Goal: Communication & Community: Participate in discussion

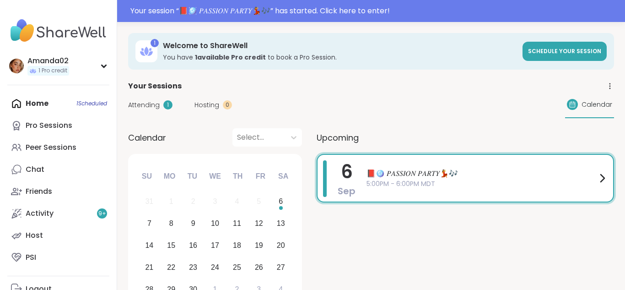
click at [454, 192] on div "📕🪩 𝑃𝐴𝑆𝑆𝐼𝑂𝑁 𝑃𝐴𝑅𝑇𝑌💃🎶 5:00PM - 6:00PM MDT" at bounding box center [487, 178] width 241 height 36
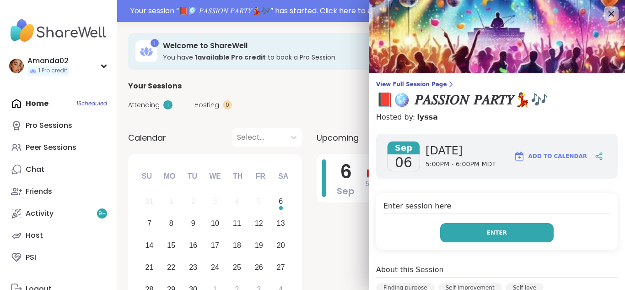
click at [475, 228] on button "Enter" at bounding box center [496, 232] width 113 height 19
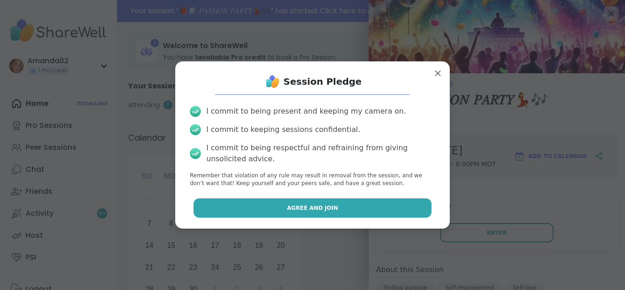
click at [405, 212] on button "Agree and Join" at bounding box center [313, 207] width 238 height 19
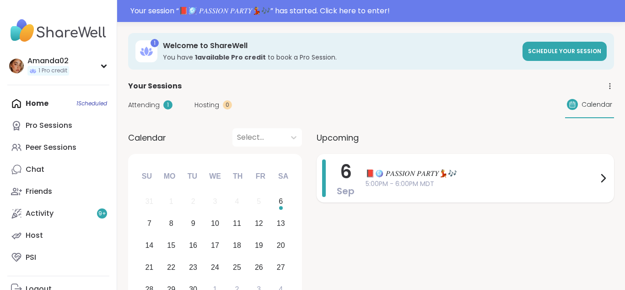
click at [372, 177] on span "📕🪩 𝑃𝐴𝑆𝑆𝐼𝑂𝑁 𝑃𝐴𝑅𝑇𝑌💃🎶" at bounding box center [482, 173] width 232 height 11
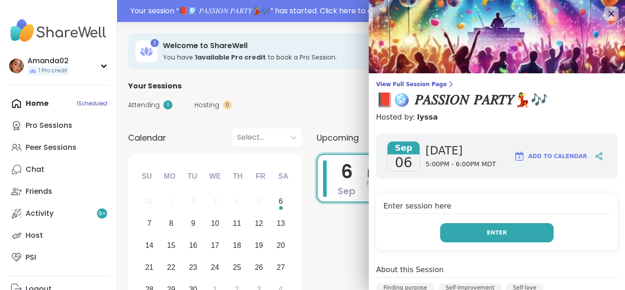
click at [471, 235] on button "Enter" at bounding box center [496, 232] width 113 height 19
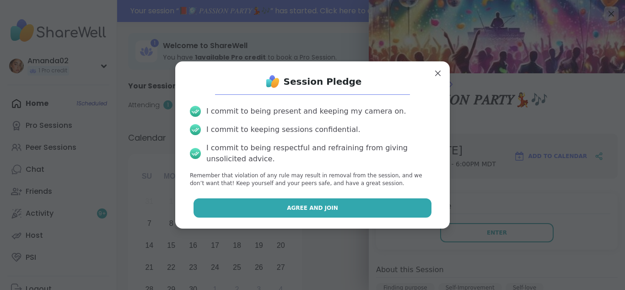
click at [376, 215] on button "Agree and Join" at bounding box center [313, 207] width 238 height 19
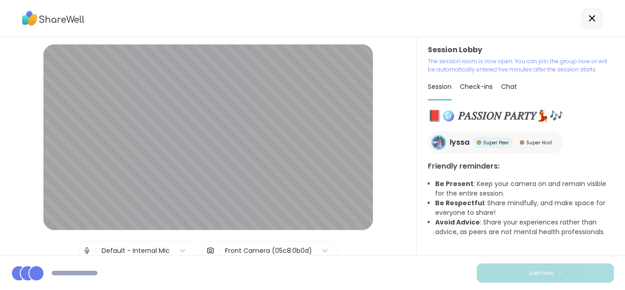
scroll to position [38, 0]
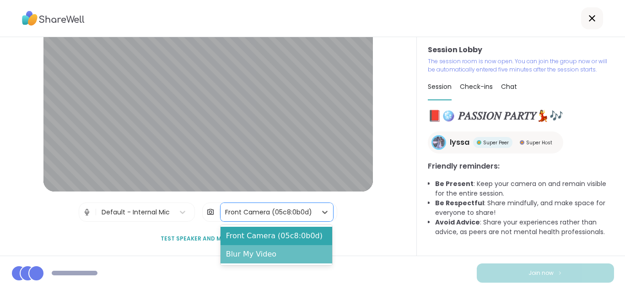
click at [272, 250] on div "Blur My Video" at bounding box center [277, 254] width 112 height 18
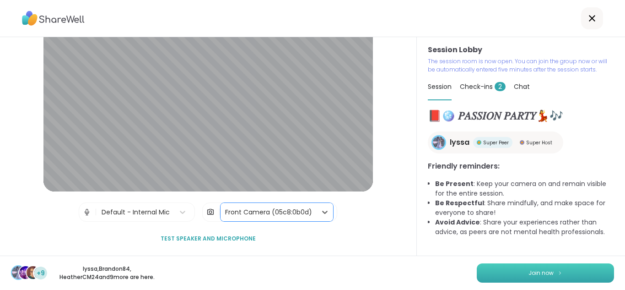
click at [579, 272] on button "Join now" at bounding box center [545, 272] width 137 height 19
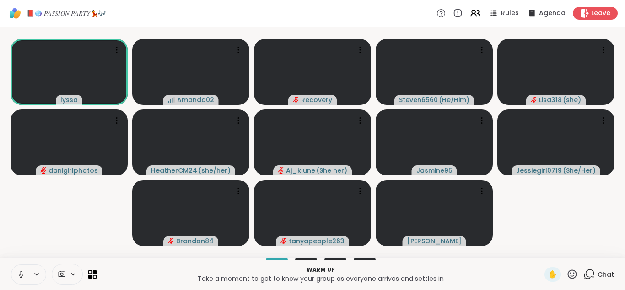
click at [18, 266] on button at bounding box center [19, 274] width 17 height 19
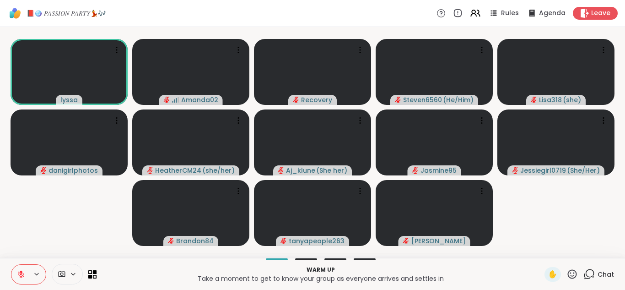
click at [569, 274] on icon at bounding box center [572, 273] width 9 height 9
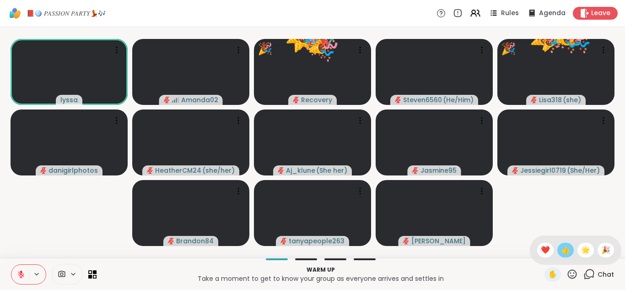
click at [566, 244] on span "👍" at bounding box center [565, 249] width 9 height 11
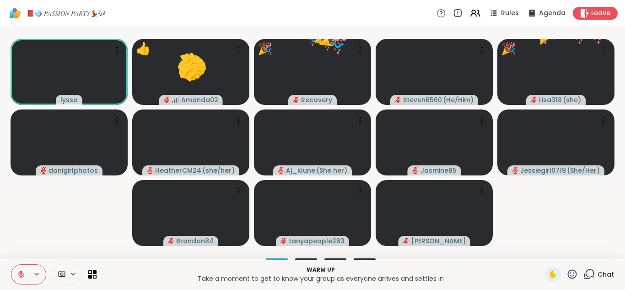
click at [587, 248] on video-player-container "lyssa 👍 Amanda02 👍 👍 👍 👍 👍 👍 👍 👍 👍 👍 👍 👍 👍 👍 👍 👍 👍 👍 👍 👍 👍 👍 👍 🎉 Recovery 🎉 🎉 🎉…" at bounding box center [312, 142] width 614 height 223
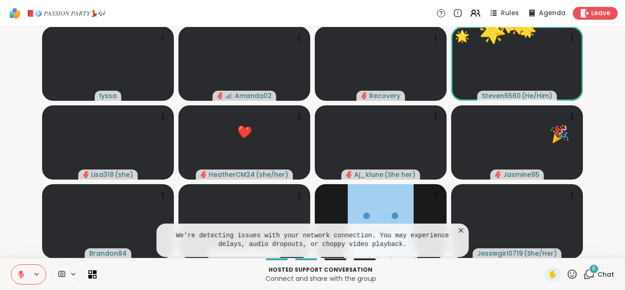
click at [20, 275] on icon at bounding box center [21, 274] width 8 height 8
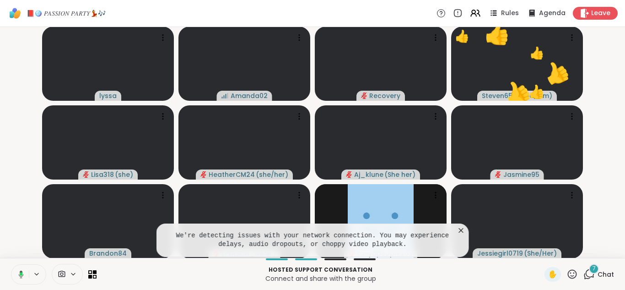
click at [465, 236] on div "We're detecting issues with your network connection. You may experience delays,…" at bounding box center [313, 239] width 313 height 33
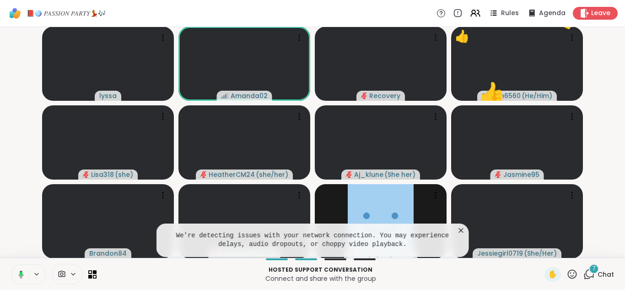
click at [461, 229] on icon at bounding box center [461, 230] width 9 height 9
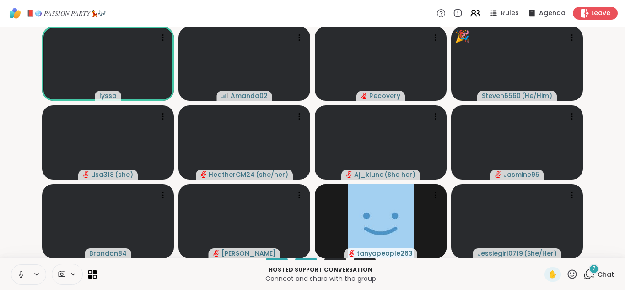
click at [31, 273] on button at bounding box center [37, 274] width 17 height 8
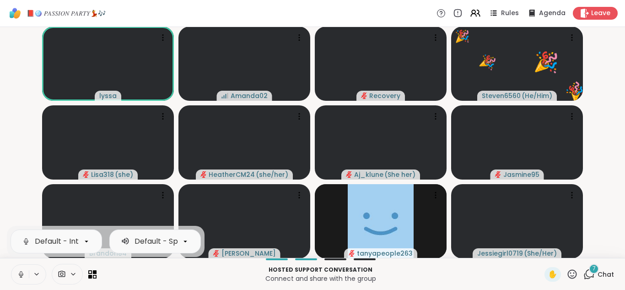
click at [12, 282] on button at bounding box center [19, 274] width 17 height 19
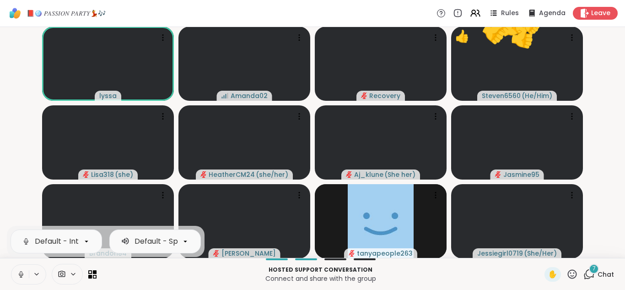
click at [26, 274] on button at bounding box center [19, 274] width 17 height 19
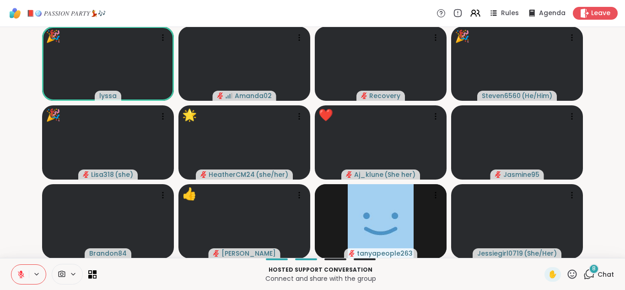
click at [577, 277] on icon at bounding box center [572, 273] width 11 height 11
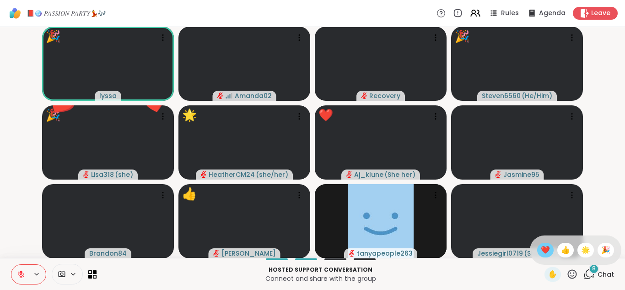
click at [551, 246] on div "❤️" at bounding box center [545, 250] width 16 height 15
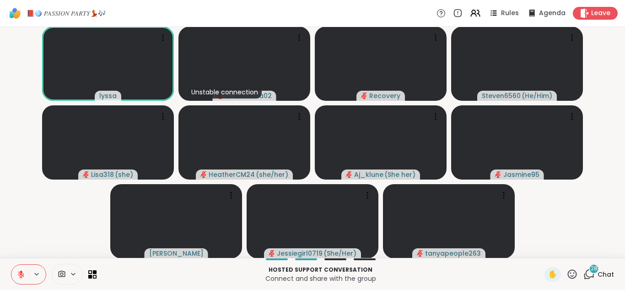
click at [590, 279] on icon at bounding box center [588, 273] width 11 height 11
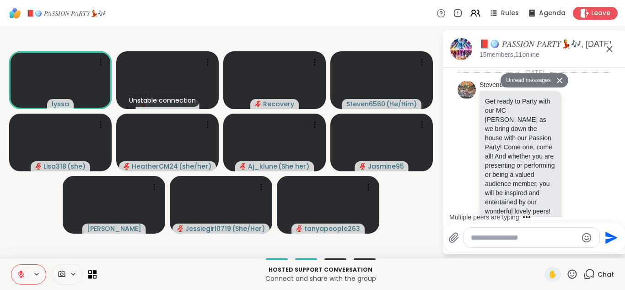
scroll to position [2691, 0]
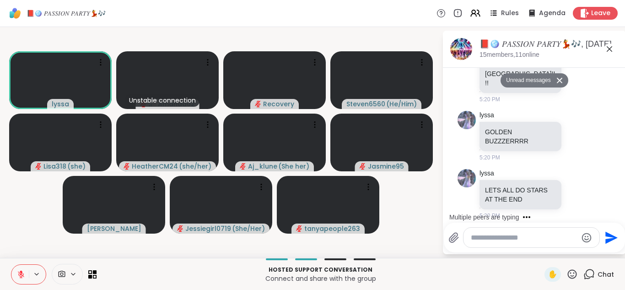
click at [552, 238] on textarea "Type your message" at bounding box center [524, 237] width 107 height 9
type textarea "*******"
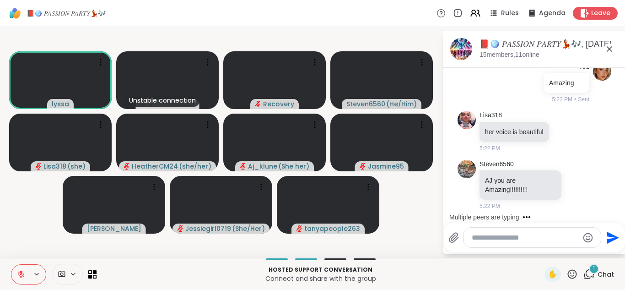
scroll to position [2941, 0]
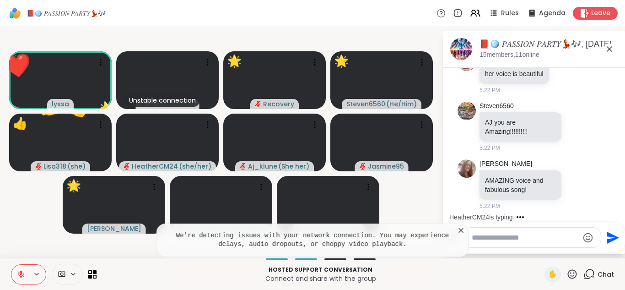
click at [574, 272] on icon at bounding box center [572, 273] width 9 height 9
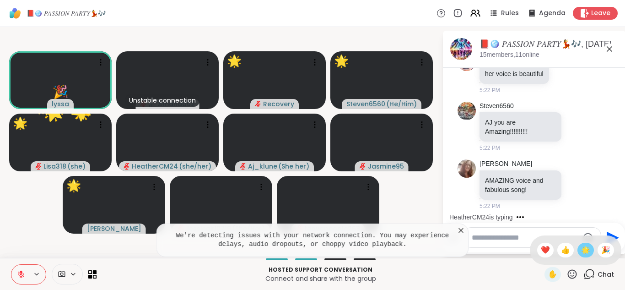
click at [591, 253] on div "🌟" at bounding box center [586, 250] width 16 height 15
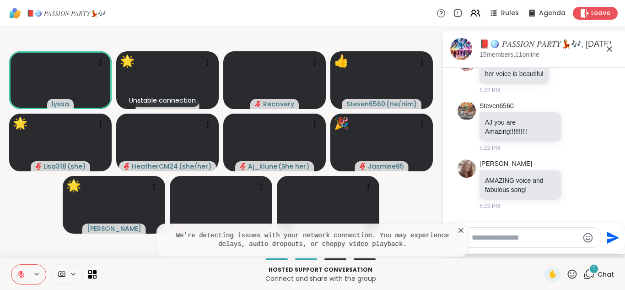
scroll to position [2998, 0]
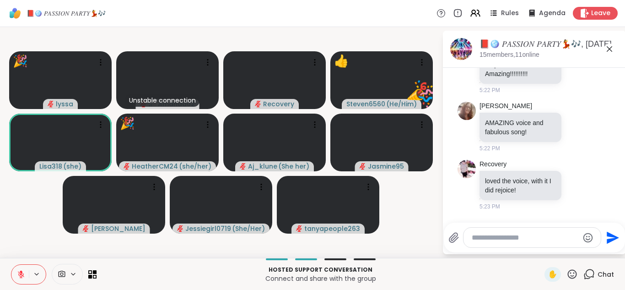
click at [588, 242] on icon "Emoji picker" at bounding box center [588, 237] width 11 height 11
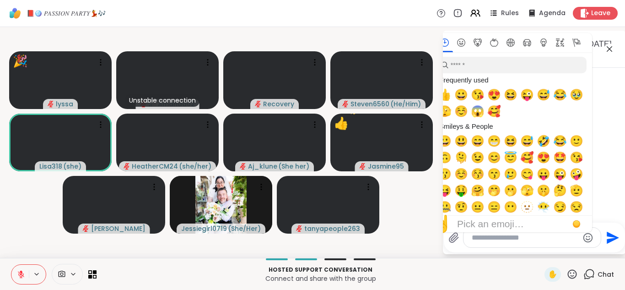
click at [587, 239] on icon "Emoji picker" at bounding box center [588, 237] width 10 height 10
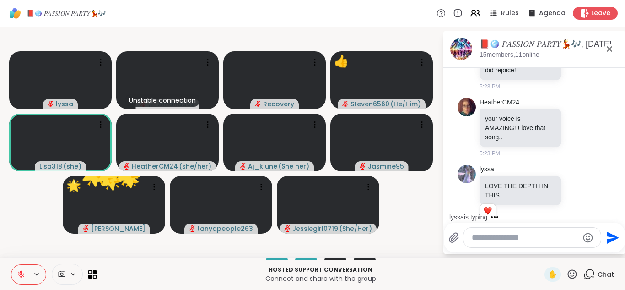
scroll to position [3167, 0]
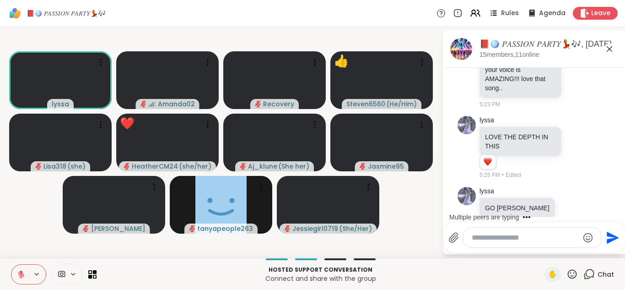
click at [576, 275] on icon at bounding box center [572, 273] width 9 height 9
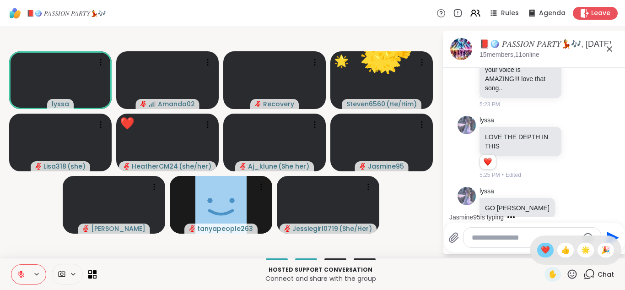
click at [547, 243] on div "❤️" at bounding box center [545, 250] width 16 height 15
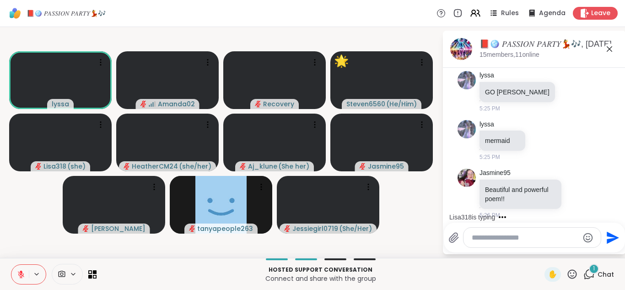
scroll to position [3332, 0]
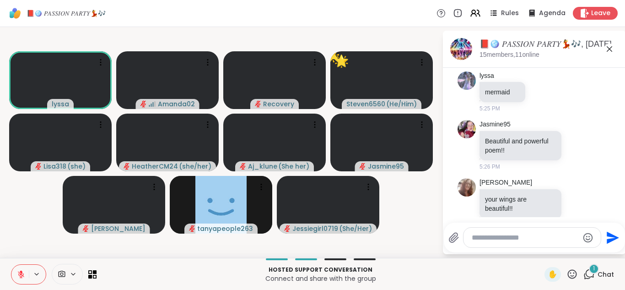
click at [540, 240] on textarea "Type your message" at bounding box center [525, 237] width 107 height 9
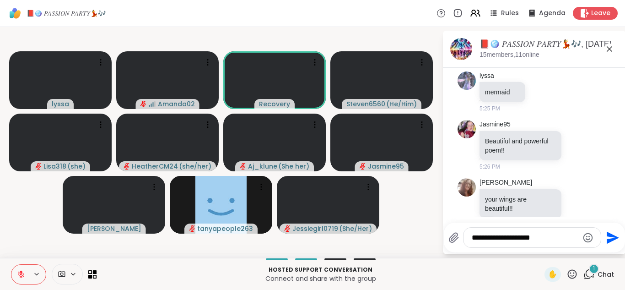
type textarea "**********"
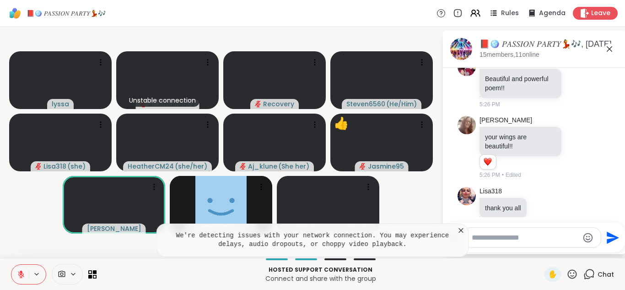
scroll to position [3407, 0]
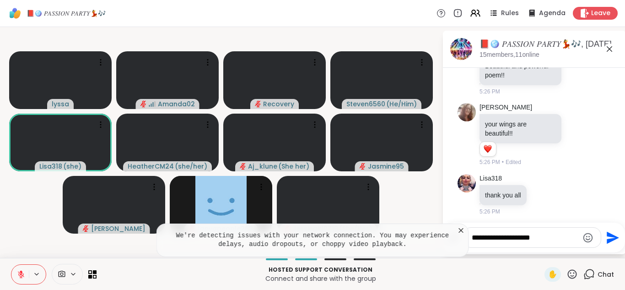
type textarea "**********"
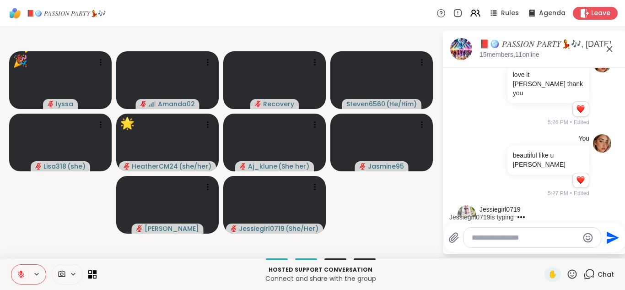
scroll to position [3633, 0]
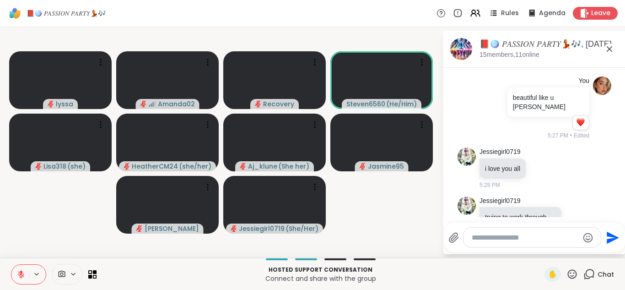
click at [576, 275] on icon at bounding box center [577, 279] width 8 height 9
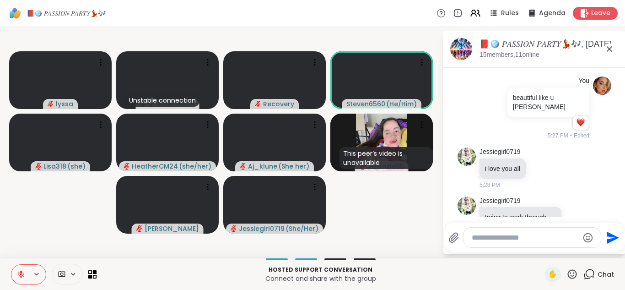
click at [503, 260] on div "Select Reaction: Heart" at bounding box center [505, 264] width 8 height 8
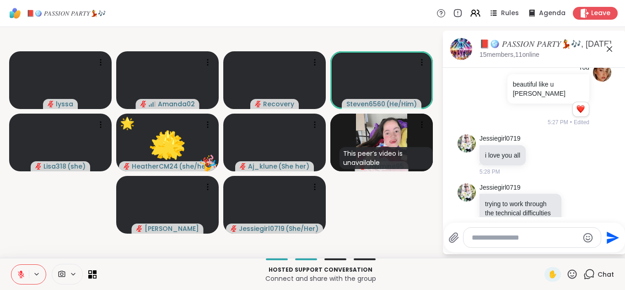
click at [577, 273] on icon at bounding box center [572, 273] width 9 height 9
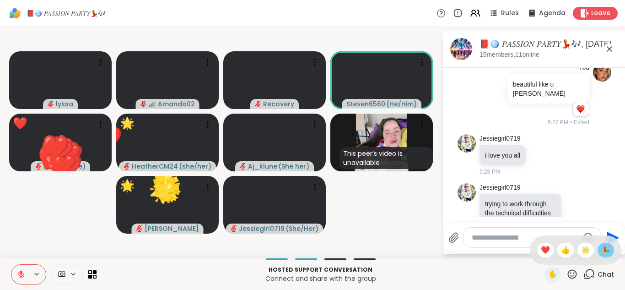
click at [600, 254] on div "🎉" at bounding box center [606, 250] width 16 height 15
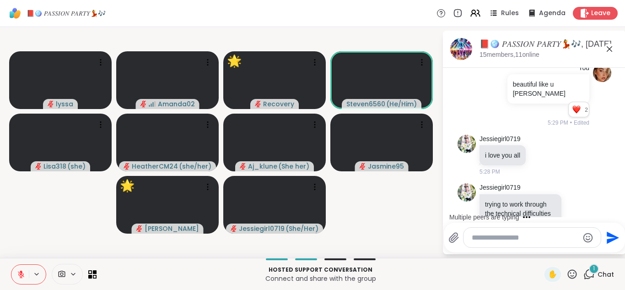
scroll to position [3708, 0]
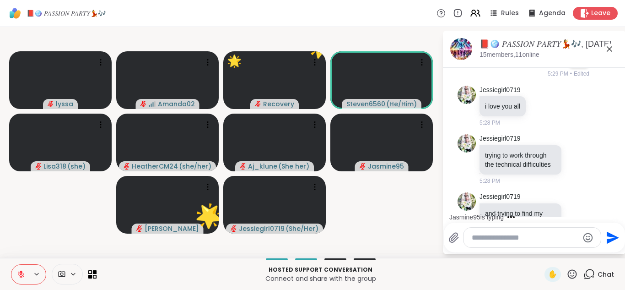
click at [501, 239] on textarea "Type your message" at bounding box center [525, 237] width 107 height 9
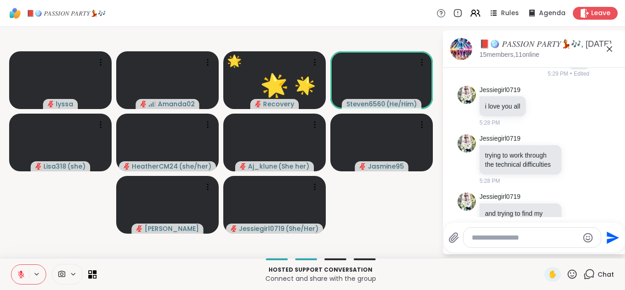
type textarea "*"
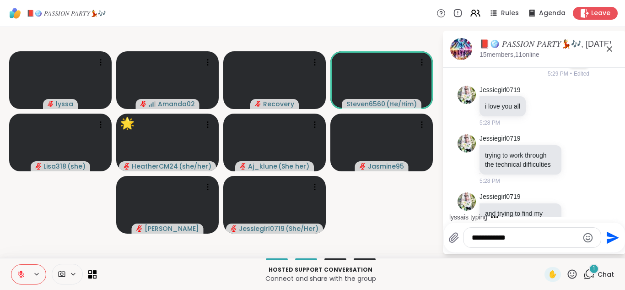
scroll to position [3757, 0]
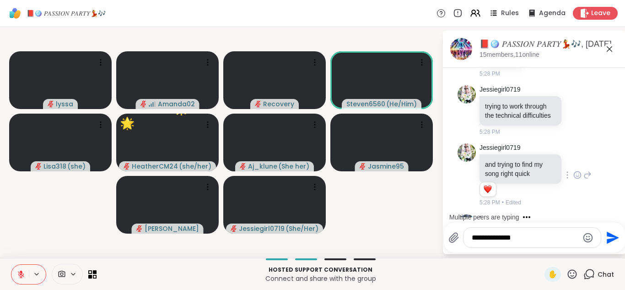
type textarea "**********"
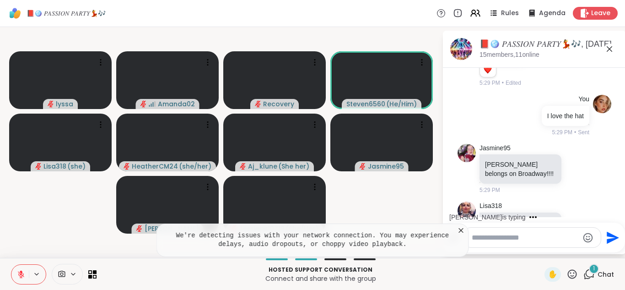
scroll to position [4046, 0]
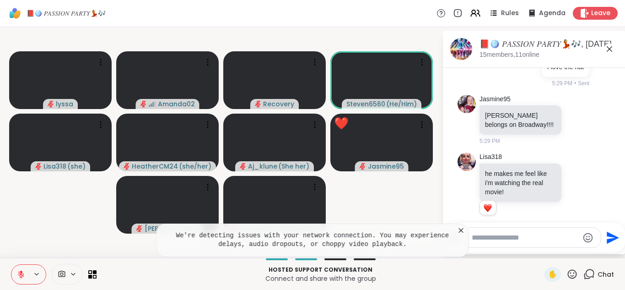
click at [574, 272] on icon at bounding box center [572, 273] width 9 height 9
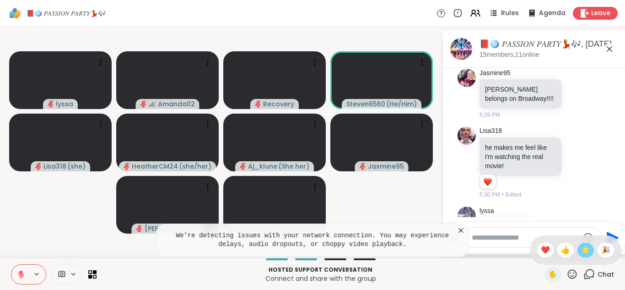
click at [590, 252] on div "🌟" at bounding box center [586, 250] width 16 height 15
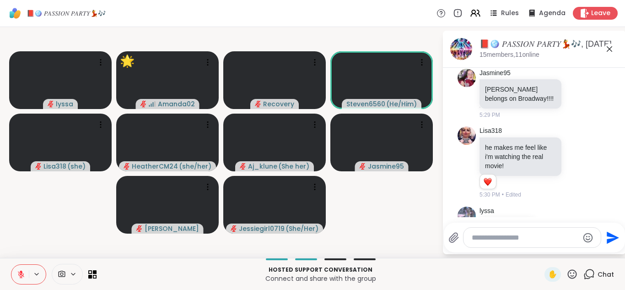
click at [564, 289] on icon at bounding box center [566, 295] width 8 height 9
click at [567, 276] on div "Select Reaction: Heart" at bounding box center [566, 280] width 8 height 8
click at [596, 271] on div "Chat" at bounding box center [598, 274] width 31 height 15
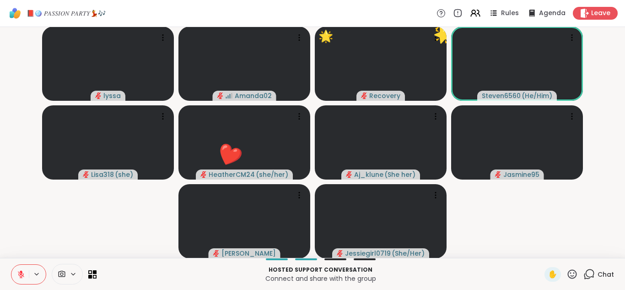
click at [572, 274] on icon at bounding box center [572, 273] width 11 height 11
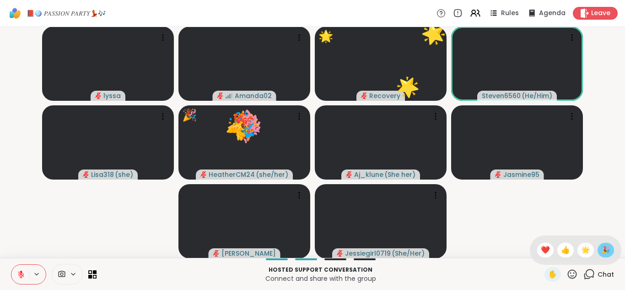
click at [607, 252] on span "🎉" at bounding box center [605, 249] width 9 height 11
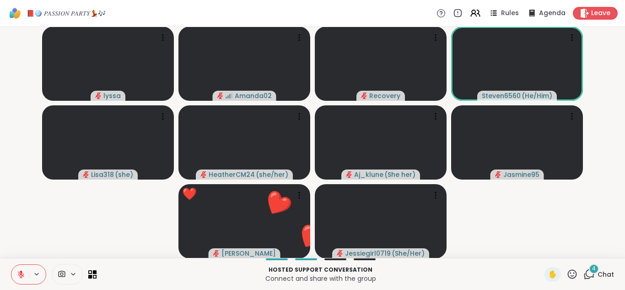
click at [578, 272] on icon at bounding box center [572, 273] width 11 height 11
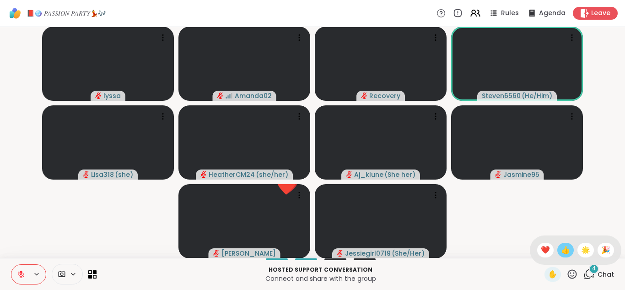
click at [569, 254] on span "👍" at bounding box center [565, 249] width 9 height 11
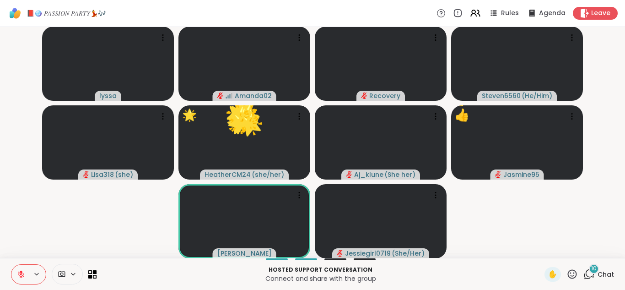
click at [589, 272] on icon at bounding box center [588, 273] width 11 height 11
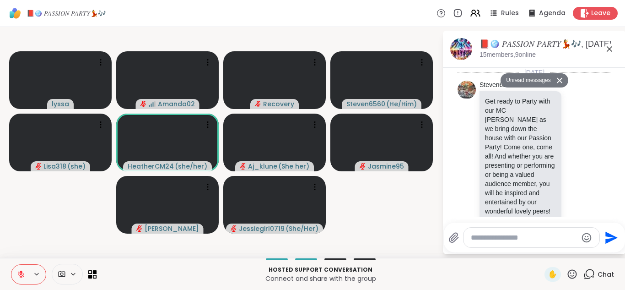
click at [512, 239] on textarea "Type your message" at bounding box center [524, 237] width 107 height 9
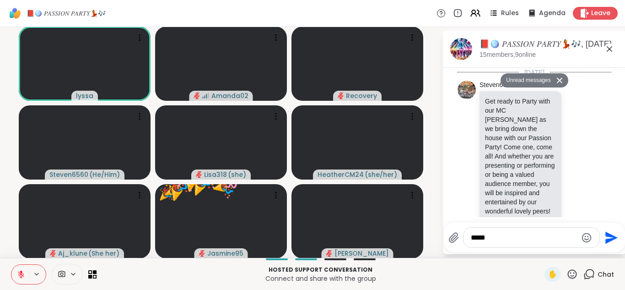
scroll to position [4742, 0]
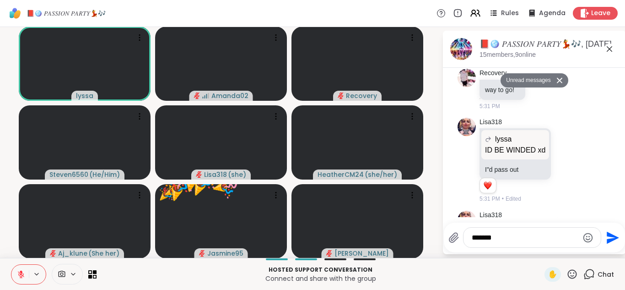
type textarea "********"
type textarea "**********"
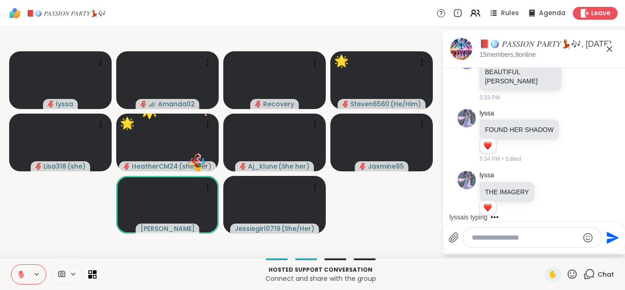
scroll to position [5128, 0]
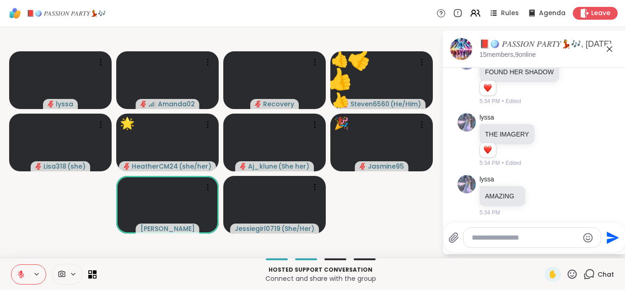
click at [585, 240] on icon "Emoji picker" at bounding box center [588, 237] width 11 height 11
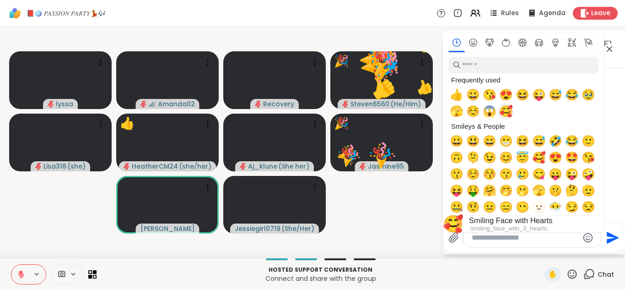
click at [504, 115] on span "🥰" at bounding box center [506, 111] width 14 height 13
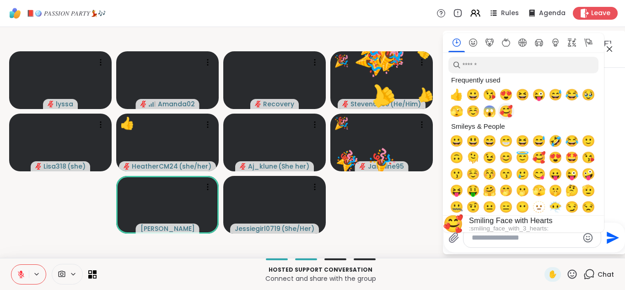
type textarea "**"
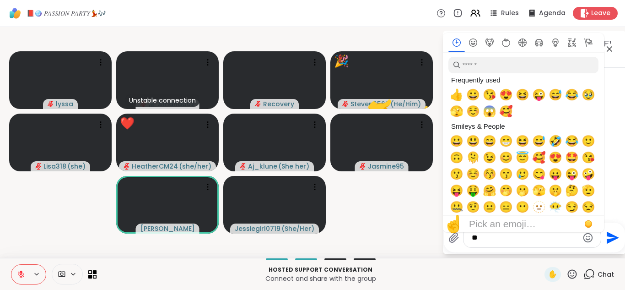
click at [612, 231] on icon "Send" at bounding box center [612, 237] width 15 height 15
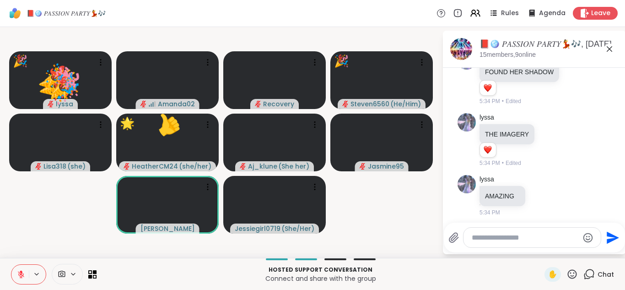
scroll to position [5190, 0]
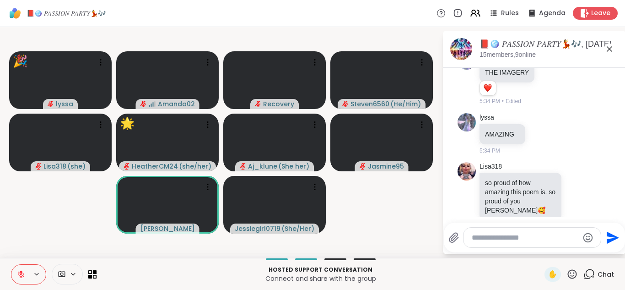
click at [573, 272] on icon at bounding box center [572, 273] width 11 height 11
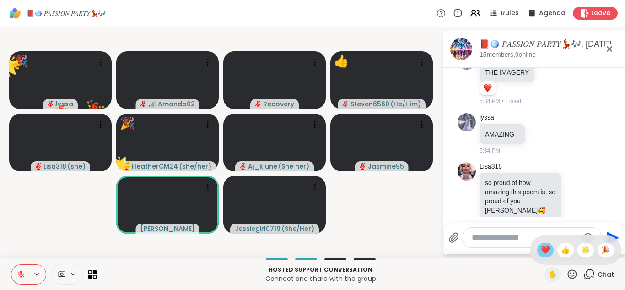
click at [544, 248] on span "❤️" at bounding box center [545, 249] width 9 height 11
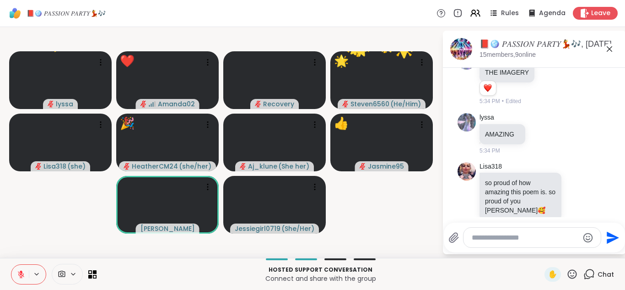
click at [574, 275] on icon at bounding box center [572, 273] width 11 height 11
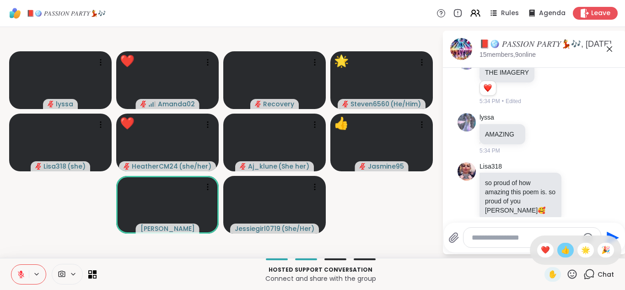
click at [568, 253] on span "👍" at bounding box center [565, 249] width 9 height 11
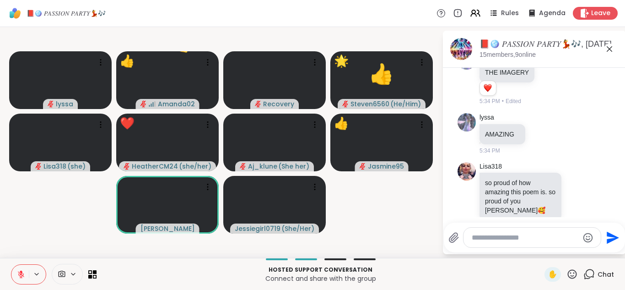
click at [572, 275] on icon at bounding box center [572, 273] width 11 height 11
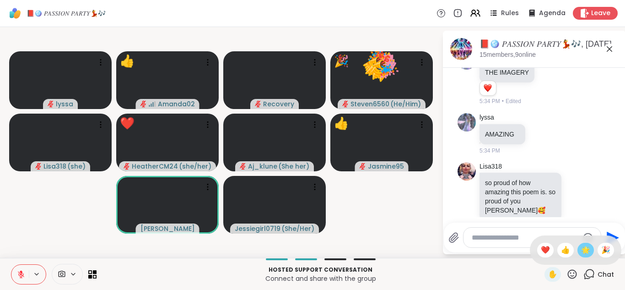
click at [586, 254] on span "🌟" at bounding box center [585, 249] width 9 height 11
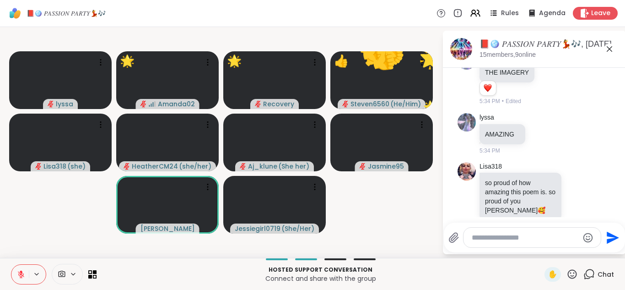
click at [574, 273] on icon at bounding box center [572, 273] width 11 height 11
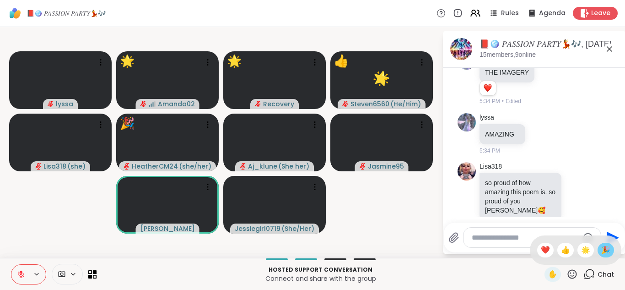
click at [605, 254] on span "🎉" at bounding box center [605, 249] width 9 height 11
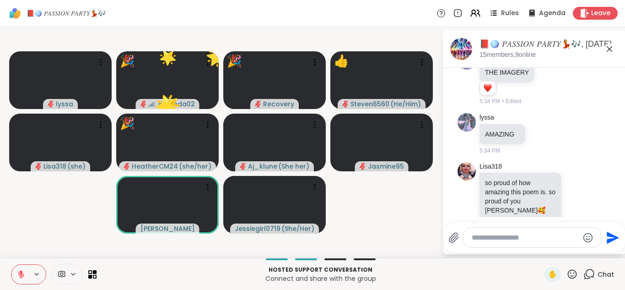
click at [578, 272] on icon at bounding box center [572, 273] width 11 height 11
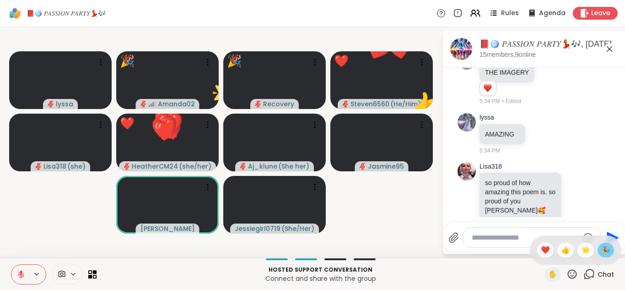
click at [608, 254] on span "🎉" at bounding box center [605, 249] width 9 height 11
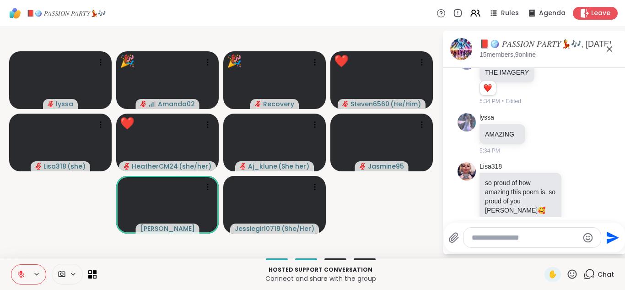
click at [571, 276] on icon at bounding box center [572, 273] width 9 height 9
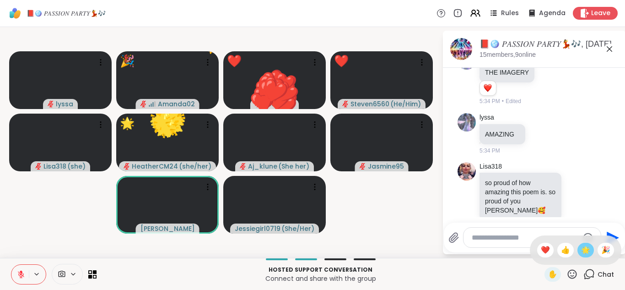
click at [588, 251] on span "🌟" at bounding box center [585, 249] width 9 height 11
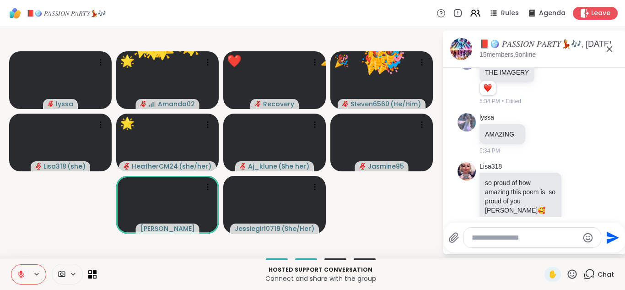
click at [573, 273] on icon at bounding box center [572, 273] width 11 height 11
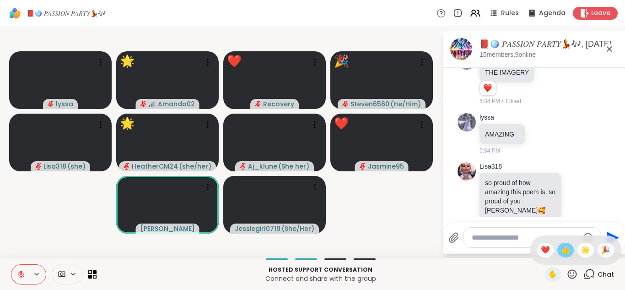
click at [567, 252] on span "👍" at bounding box center [565, 249] width 9 height 11
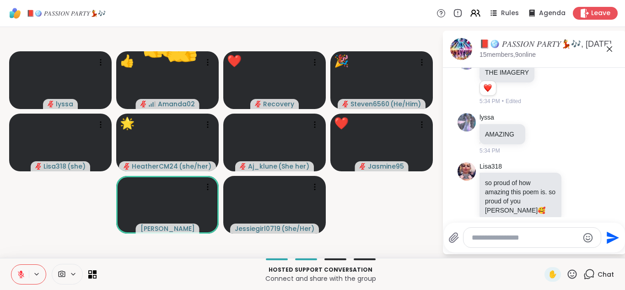
click at [572, 278] on icon at bounding box center [572, 273] width 11 height 11
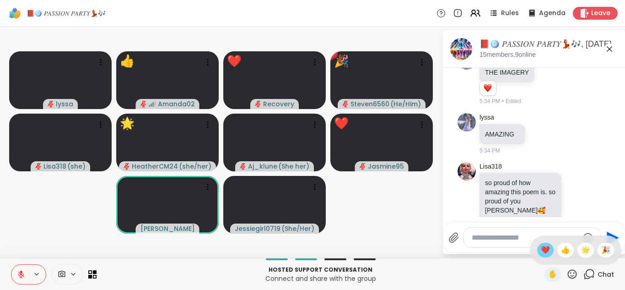
click at [546, 253] on span "❤️" at bounding box center [545, 249] width 9 height 11
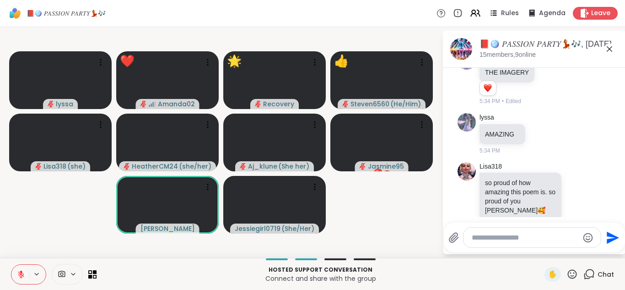
click at [516, 241] on textarea "Type your message" at bounding box center [525, 237] width 107 height 9
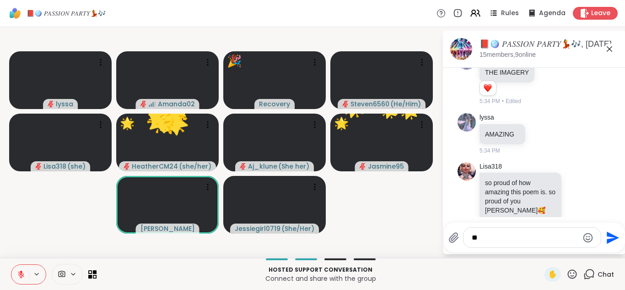
type textarea "*"
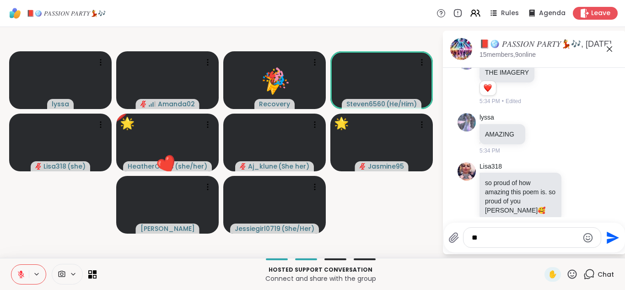
type textarea "*"
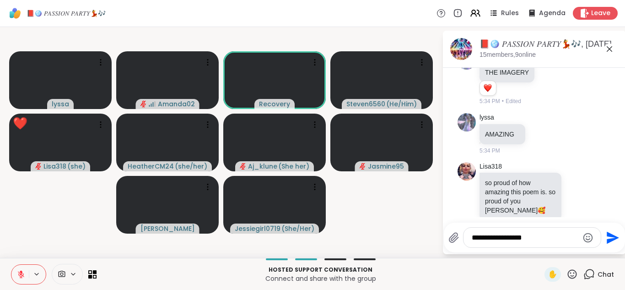
type textarea "**********"
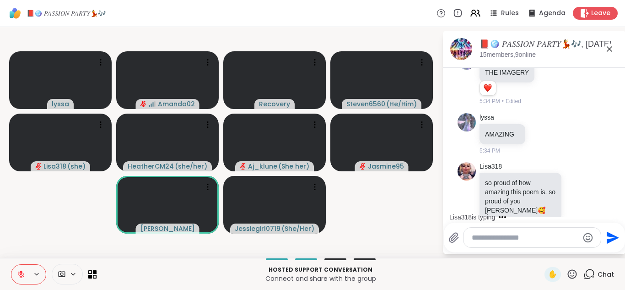
scroll to position [5239, 0]
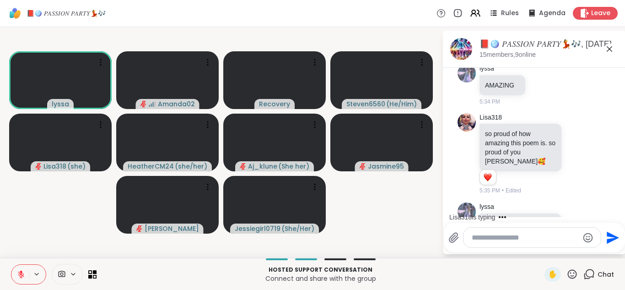
click at [571, 277] on icon at bounding box center [572, 273] width 9 height 9
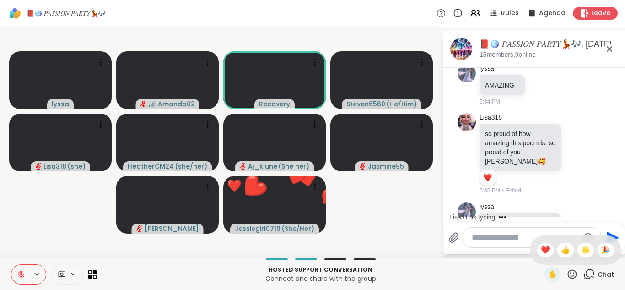
click at [584, 259] on div "✋ ❤️ 👍 🌟 🎉" at bounding box center [576, 249] width 92 height 29
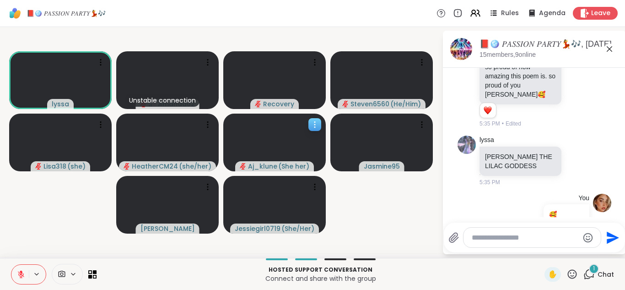
scroll to position [5354, 0]
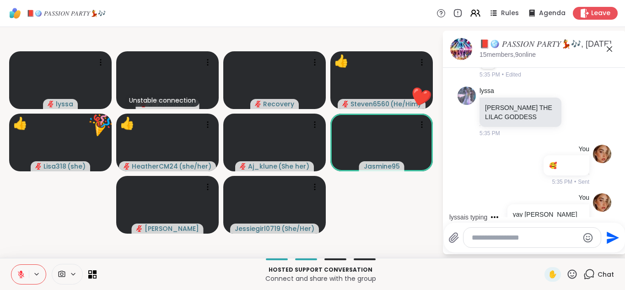
click at [572, 270] on icon at bounding box center [572, 273] width 11 height 11
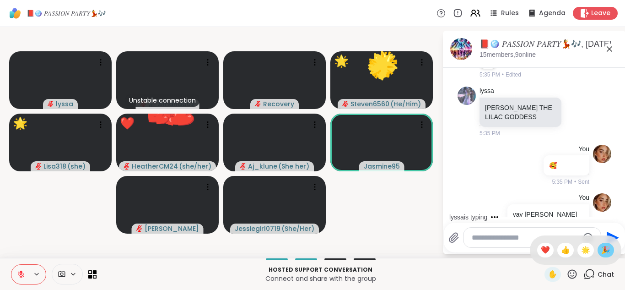
scroll to position [5403, 0]
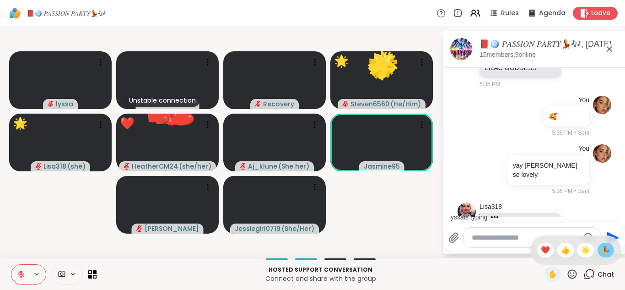
click at [610, 249] on div "🎉" at bounding box center [606, 250] width 16 height 15
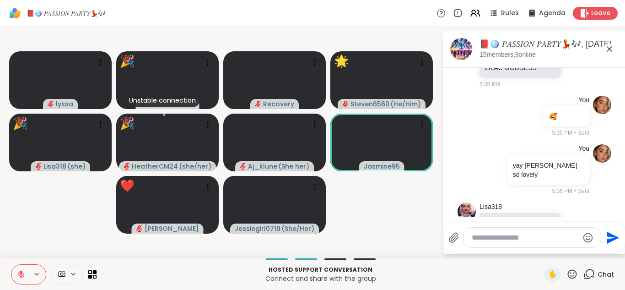
click at [573, 276] on icon at bounding box center [572, 273] width 11 height 11
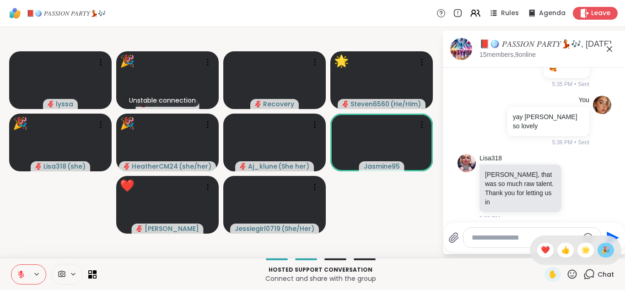
click at [600, 249] on div "🎉" at bounding box center [606, 250] width 16 height 15
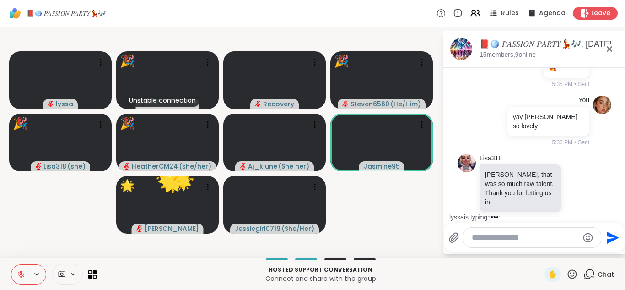
click at [576, 274] on icon at bounding box center [572, 273] width 11 height 11
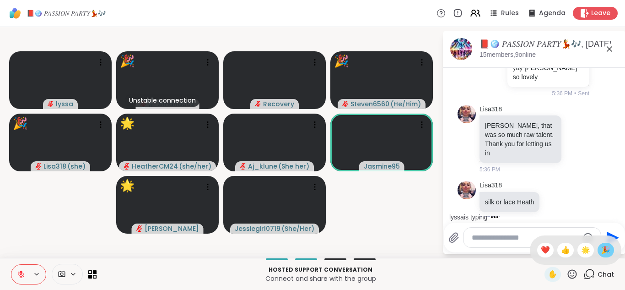
click at [608, 246] on span "🎉" at bounding box center [605, 249] width 9 height 11
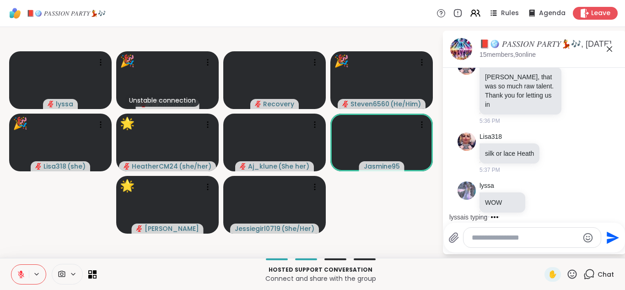
scroll to position [5598, 0]
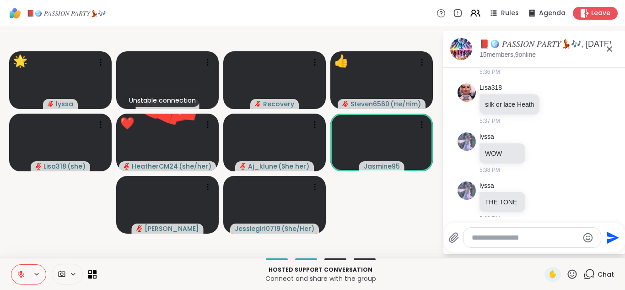
click at [575, 275] on icon at bounding box center [572, 273] width 11 height 11
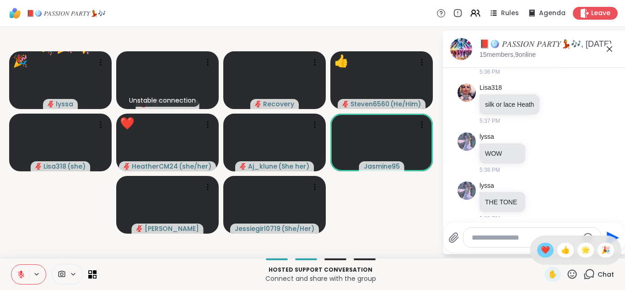
click at [542, 254] on span "❤️" at bounding box center [545, 249] width 9 height 11
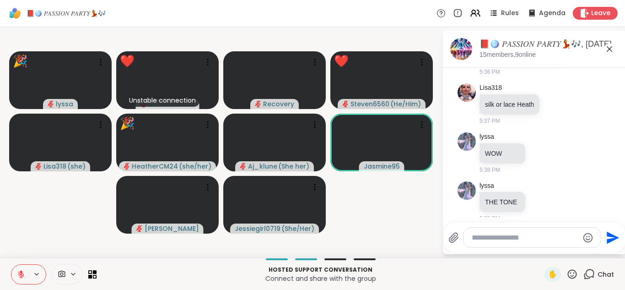
click at [575, 276] on icon at bounding box center [572, 273] width 11 height 11
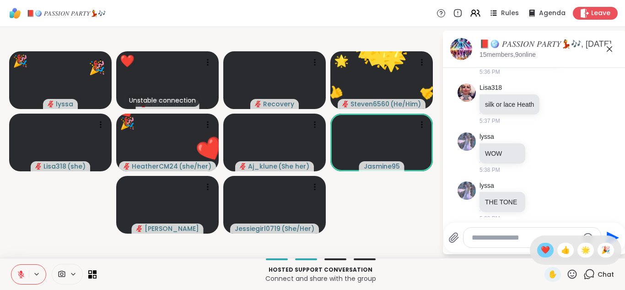
click at [548, 250] on span "❤️" at bounding box center [545, 249] width 9 height 11
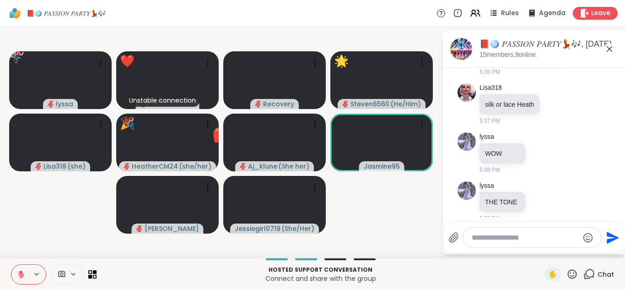
click at [570, 276] on icon at bounding box center [572, 273] width 9 height 9
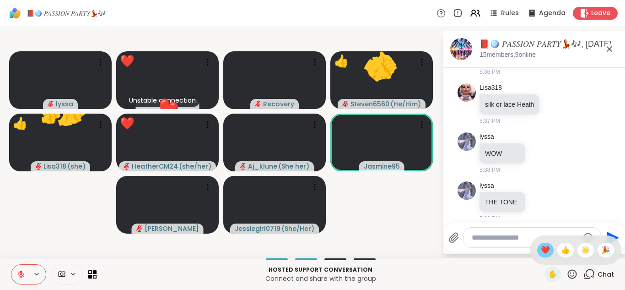
click at [547, 252] on span "❤️" at bounding box center [545, 249] width 9 height 11
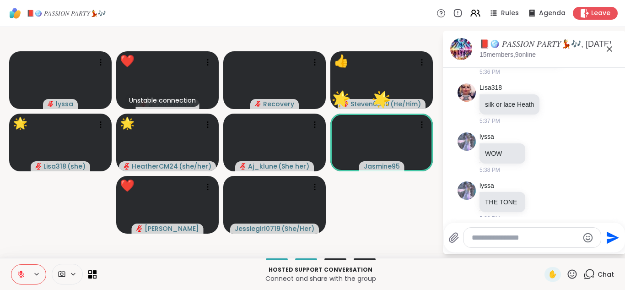
click at [492, 235] on textarea "Type your message" at bounding box center [525, 237] width 107 height 9
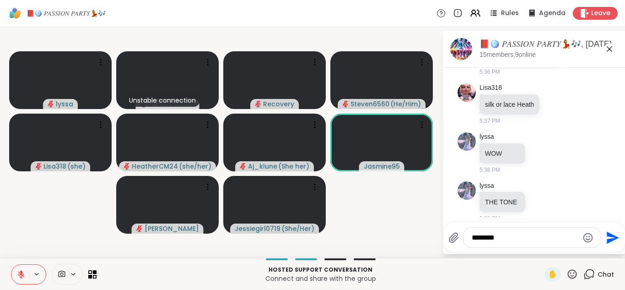
click at [498, 241] on textarea "*******" at bounding box center [525, 237] width 107 height 9
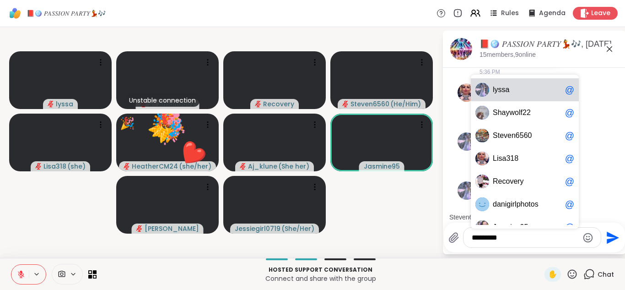
click at [513, 240] on textarea "*********" at bounding box center [525, 237] width 107 height 9
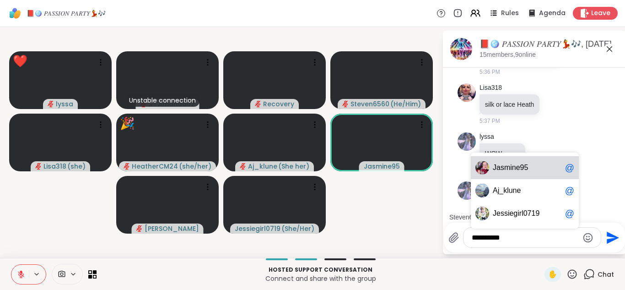
click at [532, 164] on span "J asmine95" at bounding box center [527, 167] width 69 height 9
type textarea "**********"
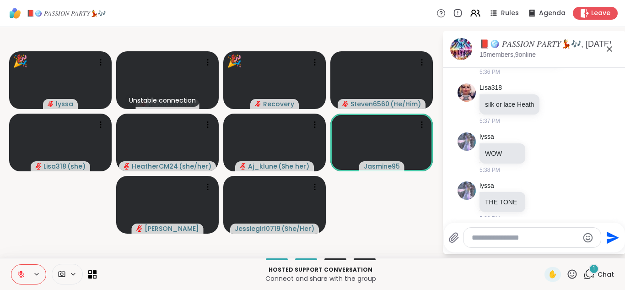
scroll to position [5696, 0]
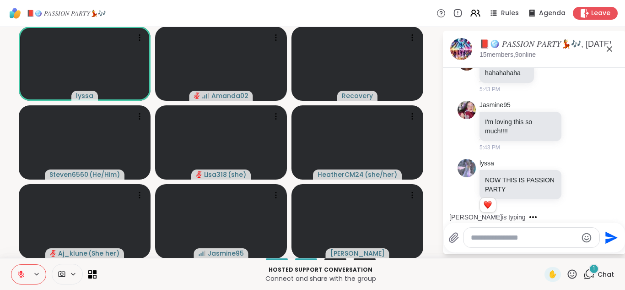
scroll to position [6788, 0]
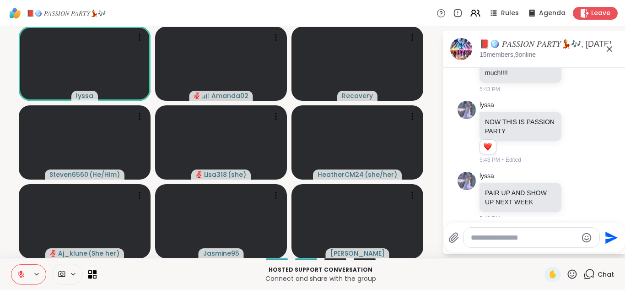
click at [486, 242] on div at bounding box center [532, 237] width 136 height 20
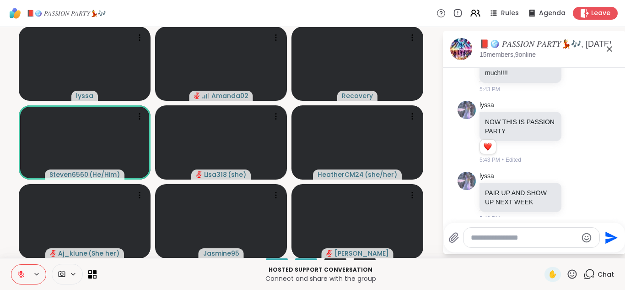
scroll to position [0, 0]
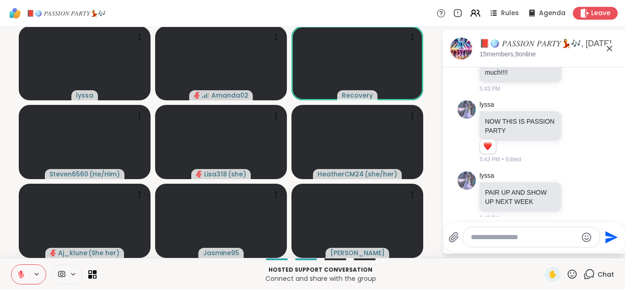
click at [490, 240] on textarea "Type your message" at bounding box center [524, 236] width 107 height 9
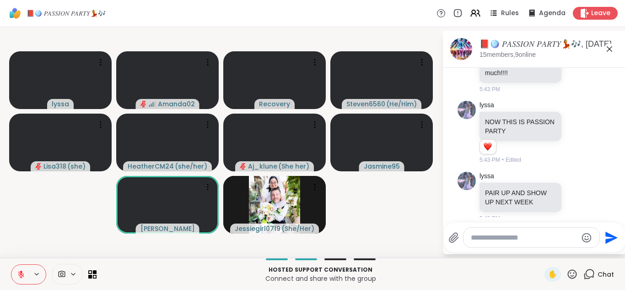
scroll to position [0, 0]
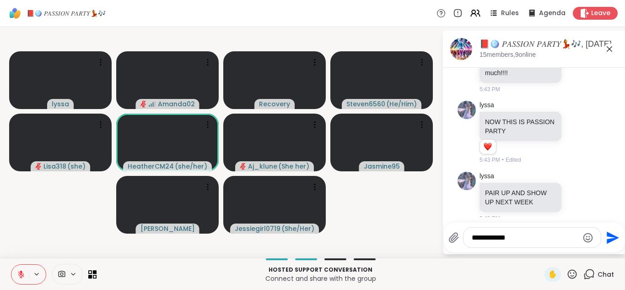
type textarea "**********"
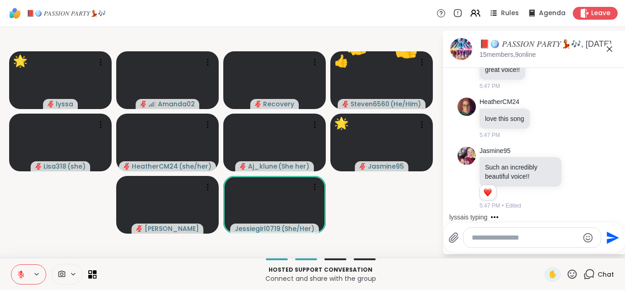
scroll to position [7533, 0]
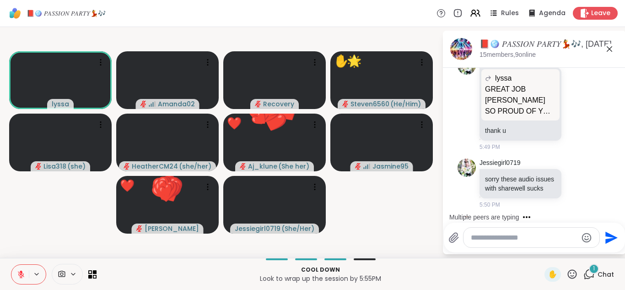
scroll to position [8073, 0]
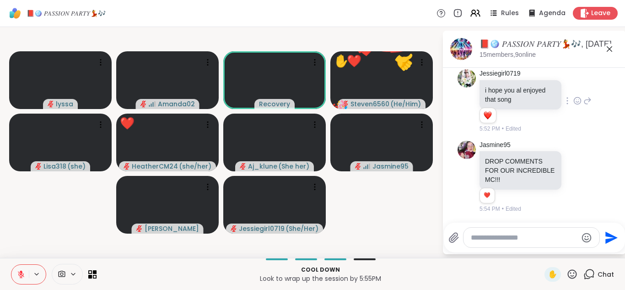
scroll to position [8427, 0]
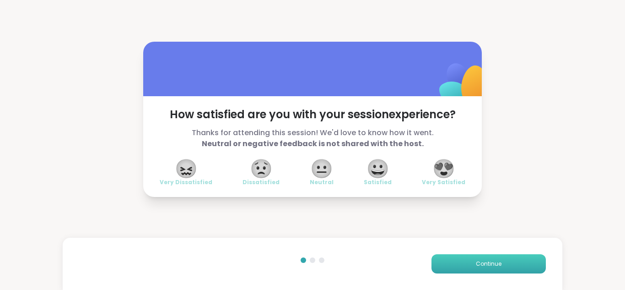
click at [512, 266] on button "Continue" at bounding box center [489, 263] width 114 height 19
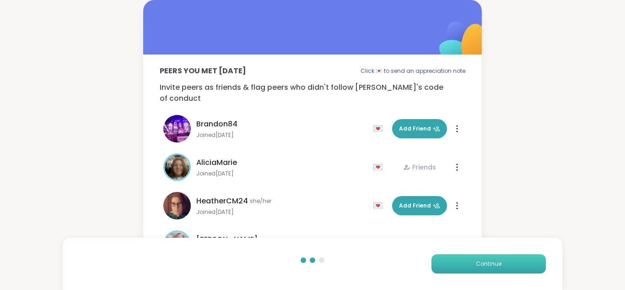
click at [512, 266] on button "Continue" at bounding box center [489, 263] width 114 height 19
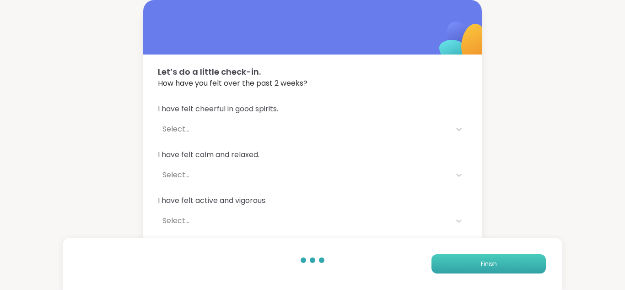
click at [512, 266] on button "Finish" at bounding box center [489, 263] width 114 height 19
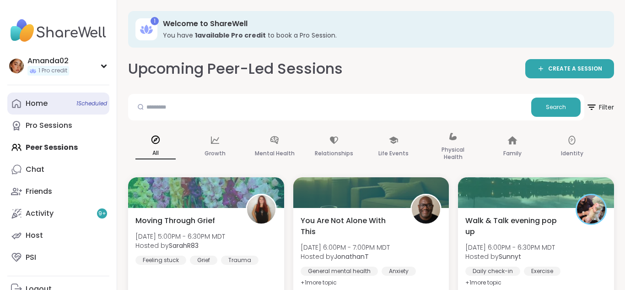
click at [58, 104] on link "Home 1 Scheduled" at bounding box center [58, 103] width 102 height 22
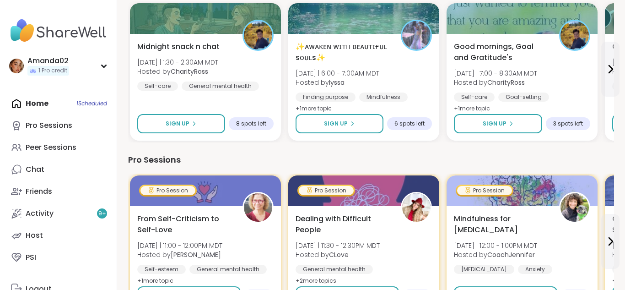
scroll to position [498, 0]
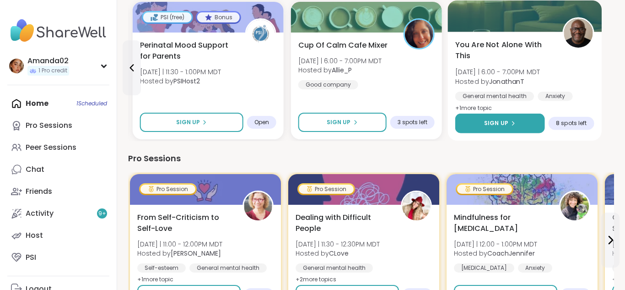
click at [519, 119] on button "Sign Up" at bounding box center [500, 123] width 90 height 20
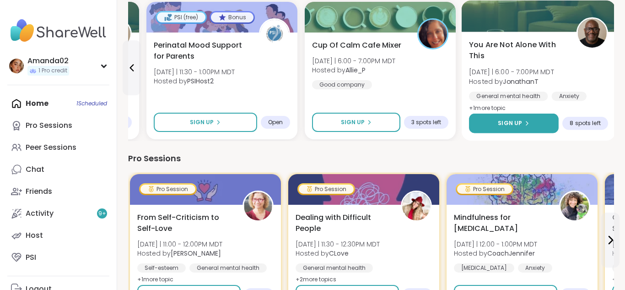
click at [540, 124] on button "Sign Up" at bounding box center [514, 123] width 90 height 20
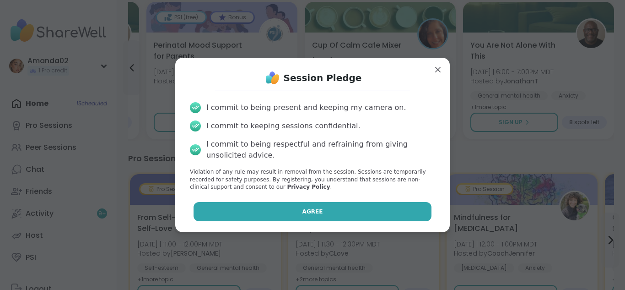
click at [399, 216] on button "Agree" at bounding box center [313, 211] width 238 height 19
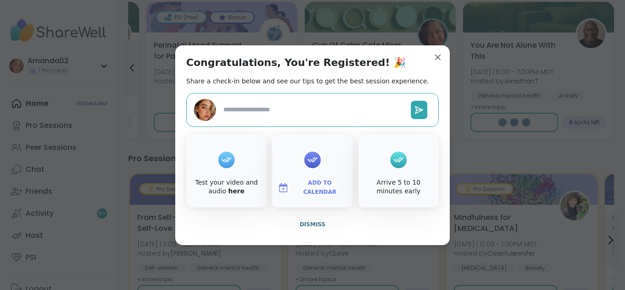
click at [435, 68] on div "Congratulations, You're Registered! 🎉 Share a check-in below and see our tips t…" at bounding box center [312, 145] width 275 height 200
type textarea "*"
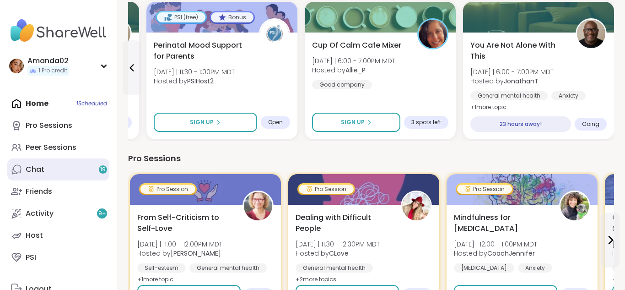
click at [81, 174] on link "Chat 19" at bounding box center [58, 169] width 102 height 22
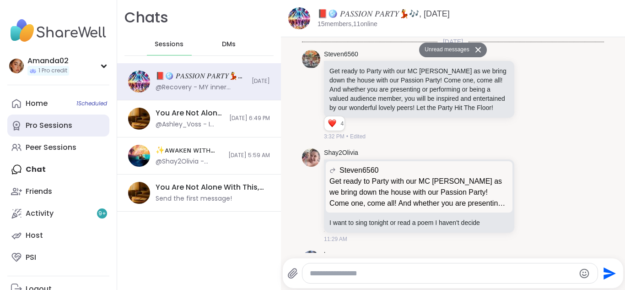
scroll to position [8925, 0]
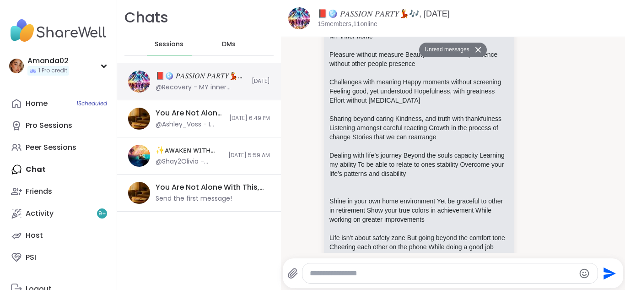
click at [181, 77] on div "📕🪩 𝑃𝐴𝑆𝑆𝐼𝑂𝑁 𝑃𝐴𝑅𝑇𝑌💃🎶, [DATE]" at bounding box center [201, 76] width 91 height 10
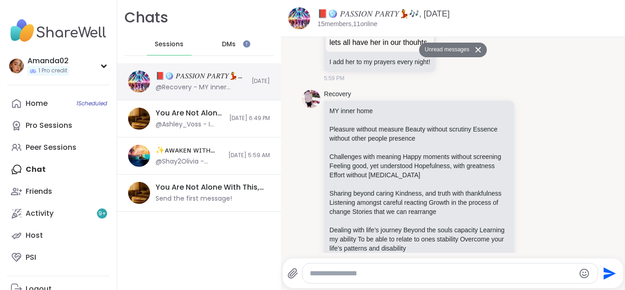
scroll to position [8863, 0]
